Goal: Task Accomplishment & Management: Use online tool/utility

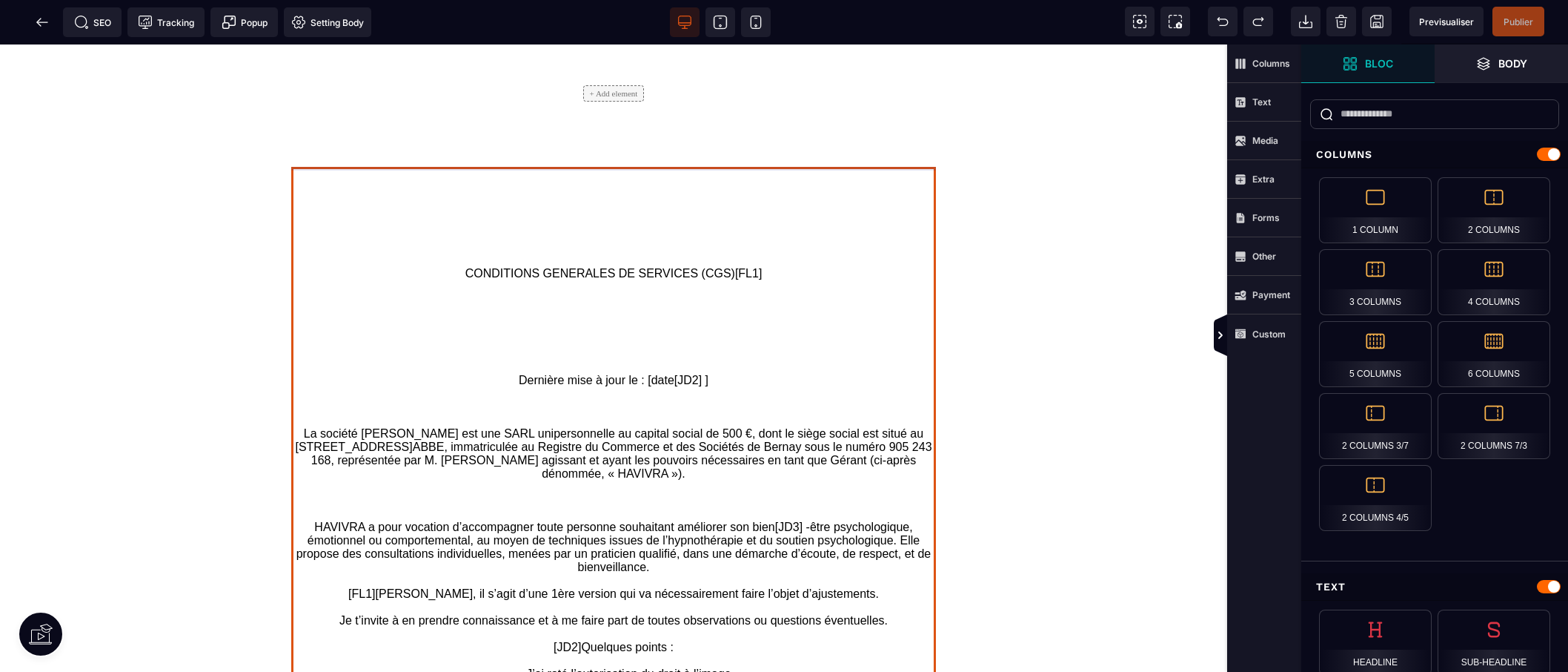
click at [876, 381] on text "CONDITIONS GENERALES DE SERVICES (CGS)[FL1] Dernière mise à jour le : [date[JD2…" at bounding box center [614, 487] width 645 height 608
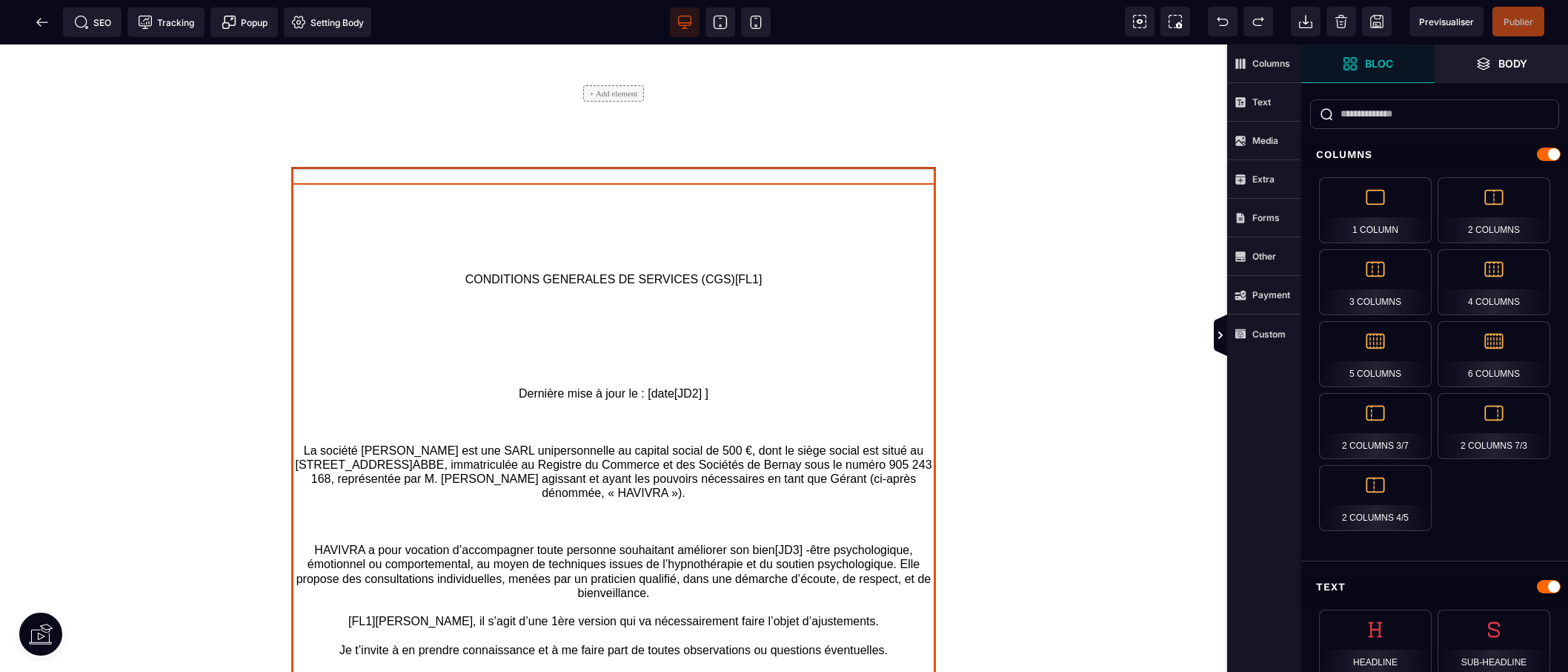
select select "***"
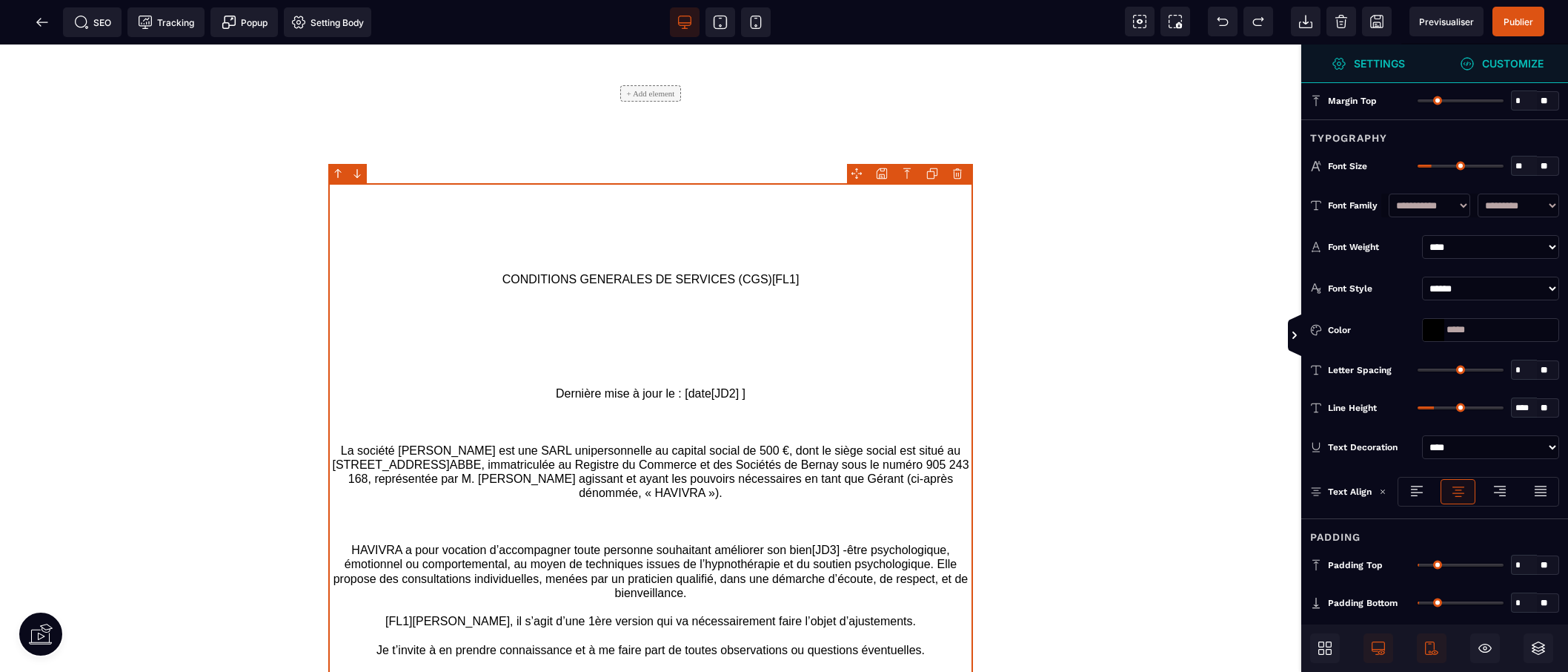
click at [1490, 60] on strong "Customize" at bounding box center [1513, 63] width 62 height 11
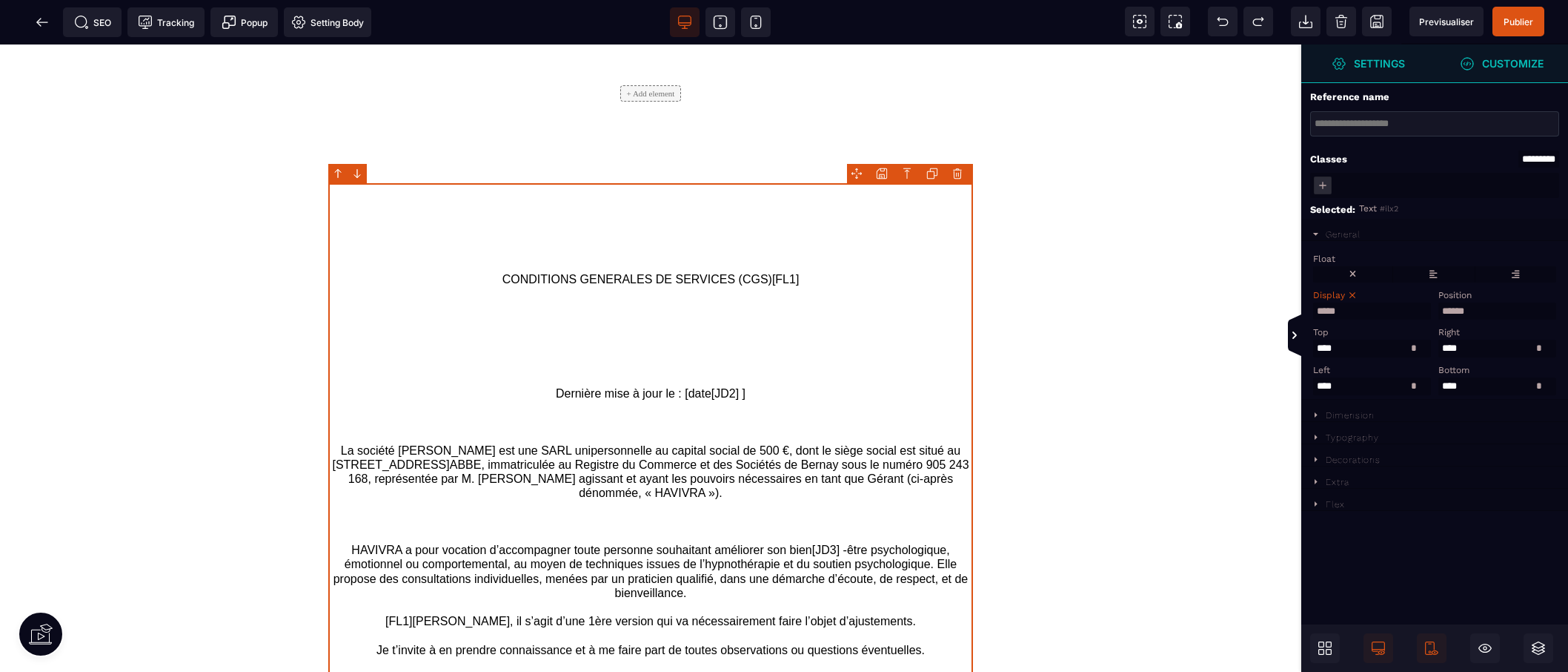
click at [1383, 61] on strong "Settings" at bounding box center [1379, 63] width 51 height 11
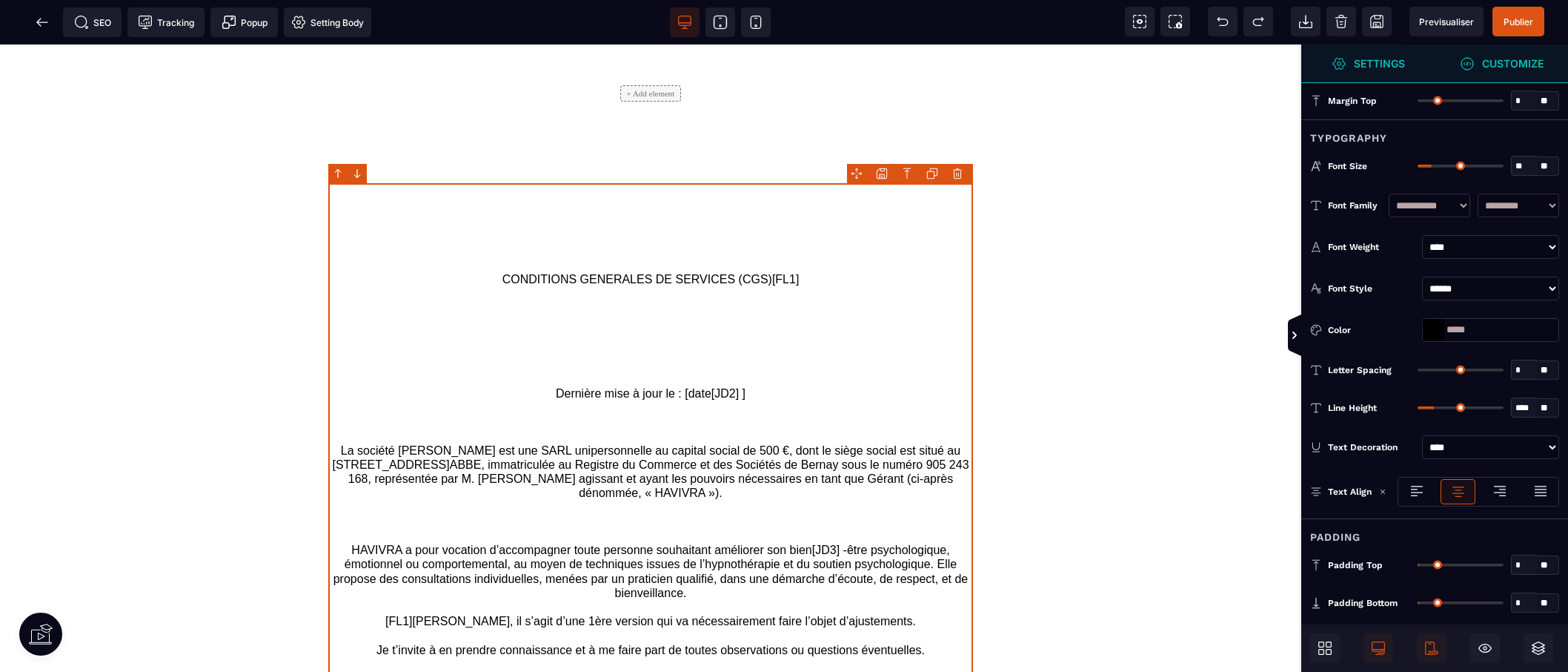
click at [799, 464] on text "CONDITIONS GENERALES DE SERVICES (CGS)[FL1] Dernière mise à jour le : [date[JD2…" at bounding box center [650, 507] width 645 height 648
click at [800, 464] on text "CONDITIONS GENERALES DE SERVICES (CGS)[FL1] Dernière mise à jour le : [date[JD2…" at bounding box center [650, 507] width 645 height 648
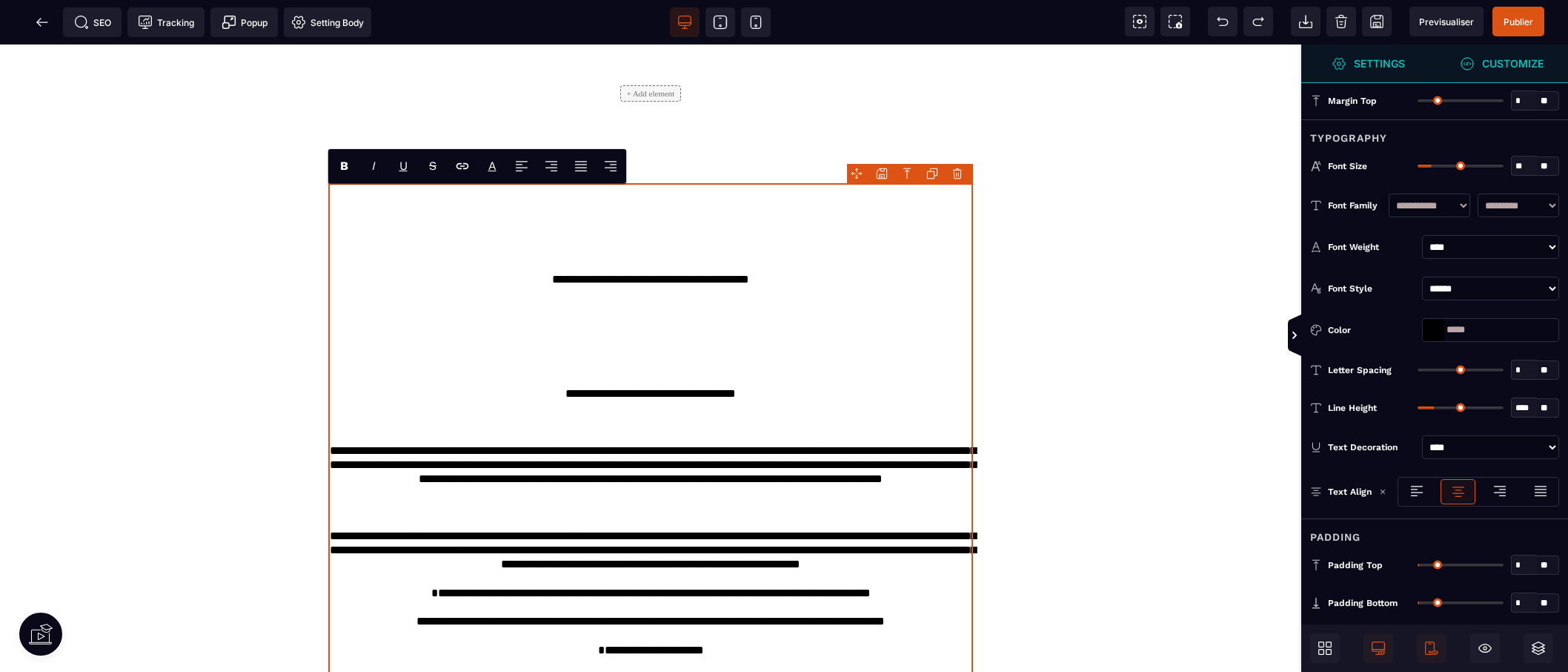
click at [800, 464] on text "**********" at bounding box center [650, 507] width 645 height 648
click at [1414, 491] on icon at bounding box center [1415, 491] width 12 height 1
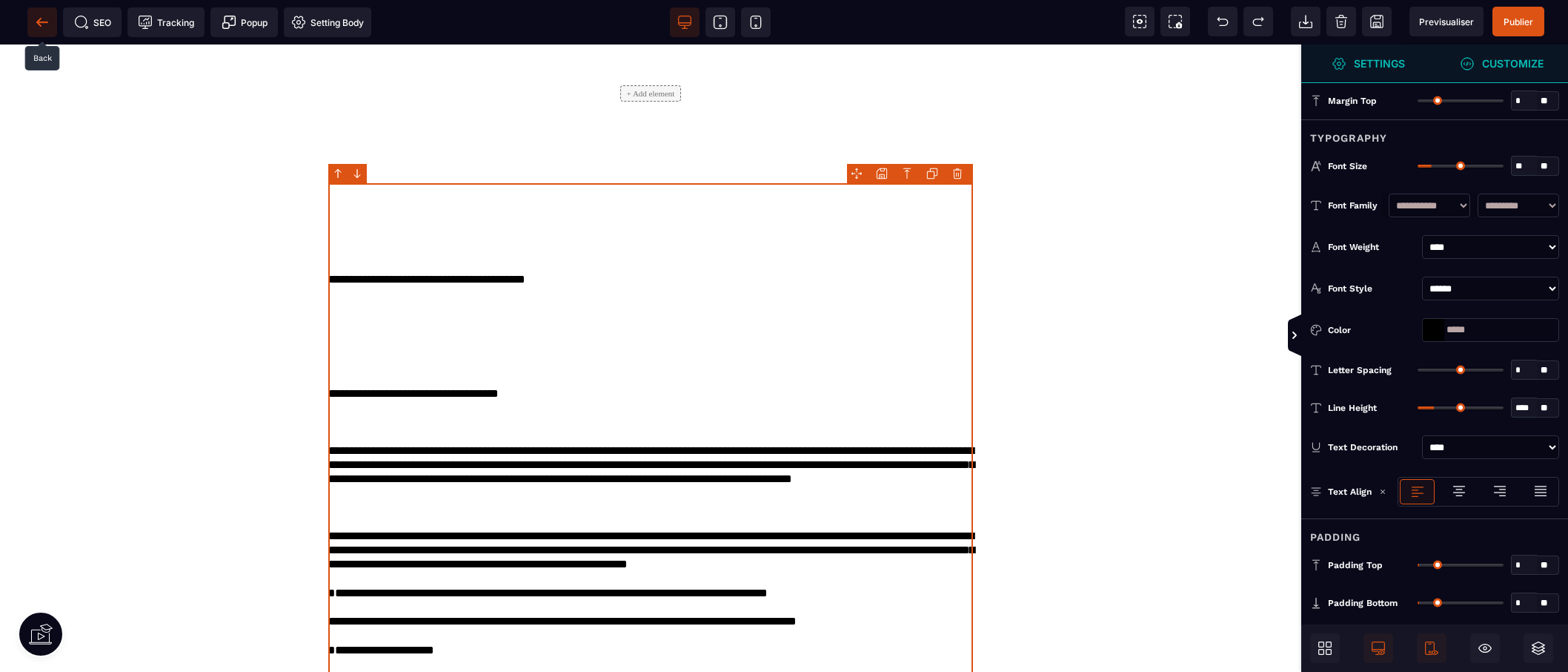
click at [47, 21] on icon at bounding box center [42, 21] width 11 height 1
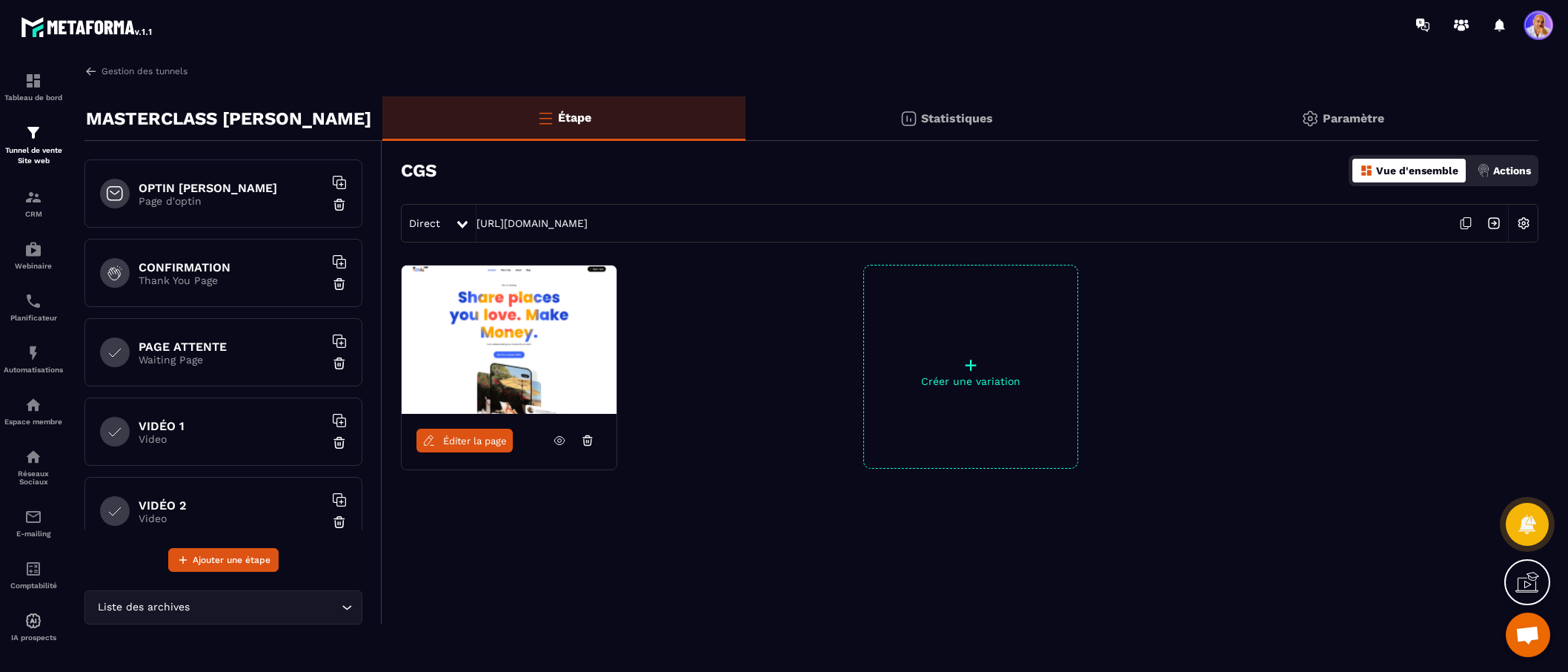
click at [268, 423] on h6 "VIDÉO 1" at bounding box center [231, 426] width 185 height 14
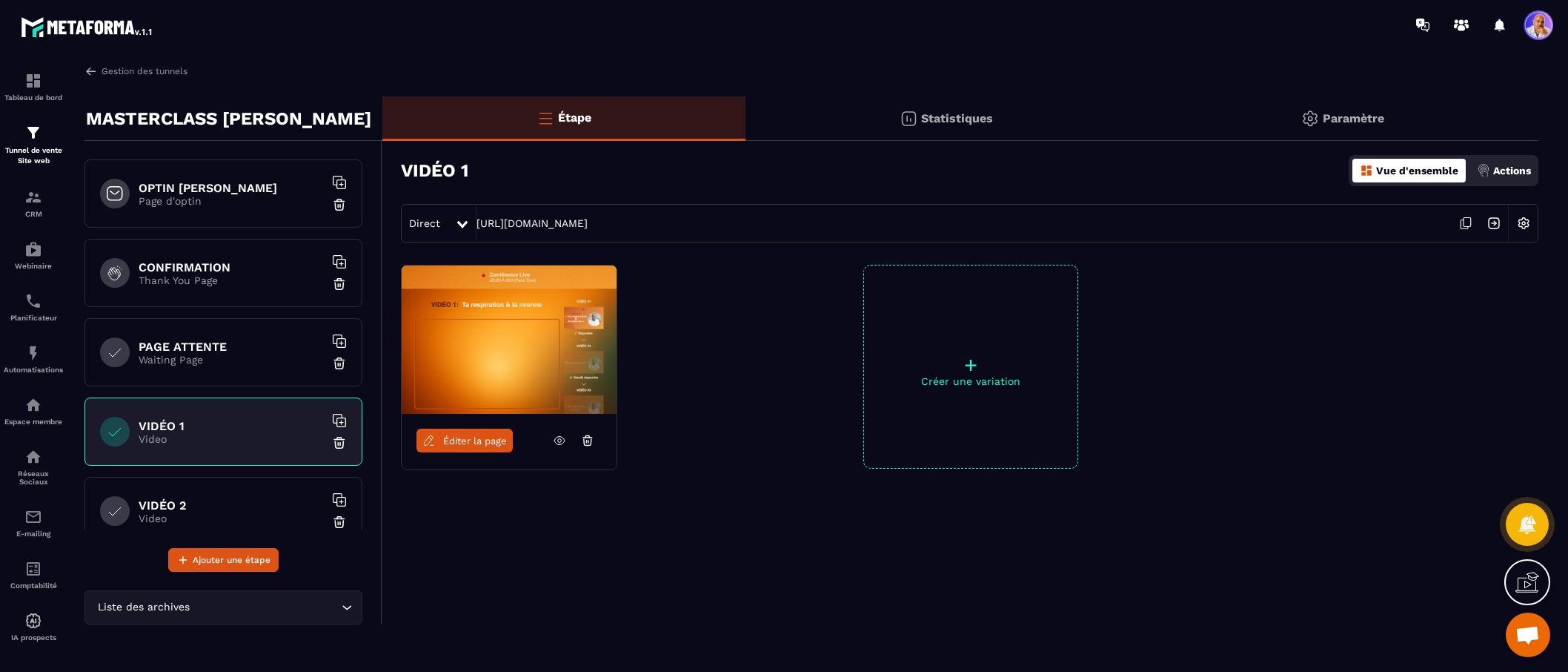
click at [469, 436] on span "Éditer la page" at bounding box center [474, 441] width 63 height 11
